Goal: Transaction & Acquisition: Purchase product/service

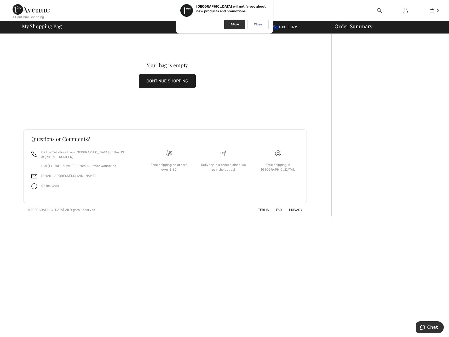
click at [233, 25] on p "Allow" at bounding box center [235, 24] width 8 height 4
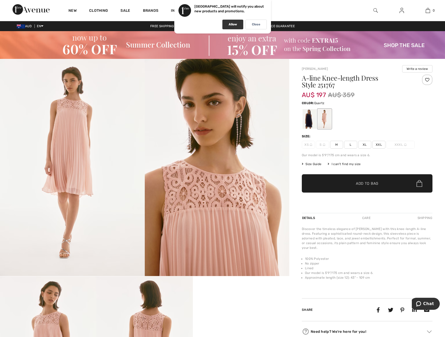
click at [237, 26] on div "Allow" at bounding box center [233, 25] width 21 height 10
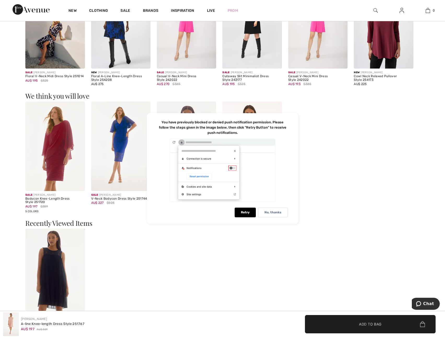
scroll to position [811, 0]
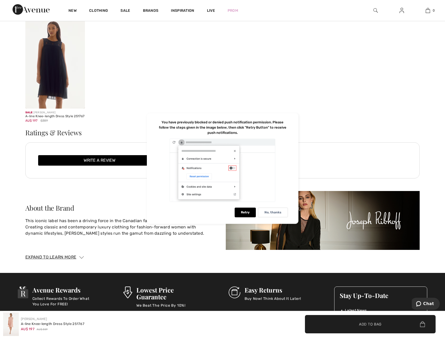
click at [162, 75] on div "Sale [PERSON_NAME] A-line Knee-length Dress Style 251767 AU$ 197 $359" at bounding box center [222, 74] width 395 height 110
click at [272, 211] on p "No, thanks" at bounding box center [273, 212] width 17 height 4
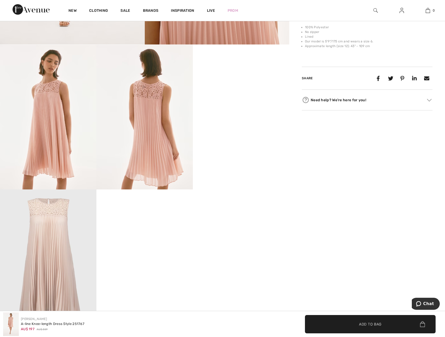
scroll to position [219, 0]
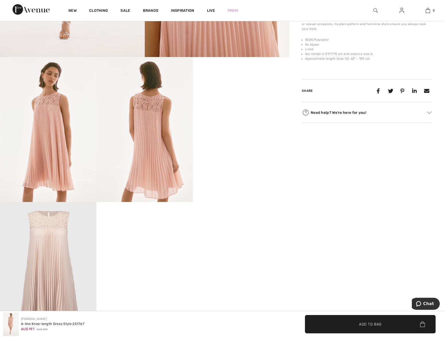
click at [329, 110] on div "Need help? We're here for you!" at bounding box center [367, 113] width 131 height 8
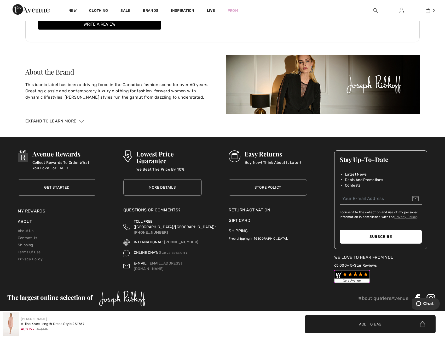
scroll to position [951, 0]
